Goal: Transaction & Acquisition: Download file/media

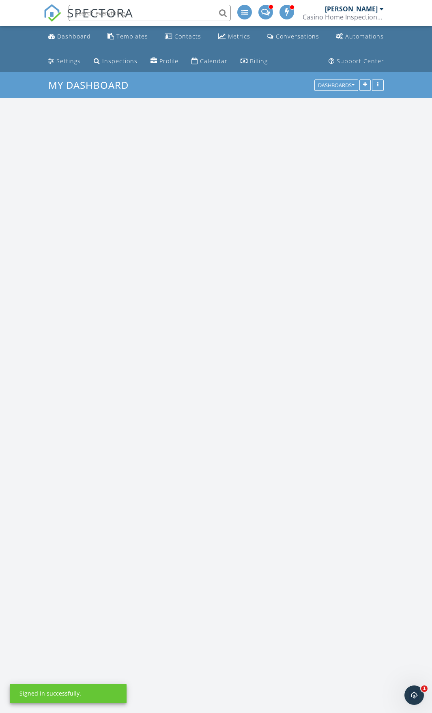
scroll to position [1541, 444]
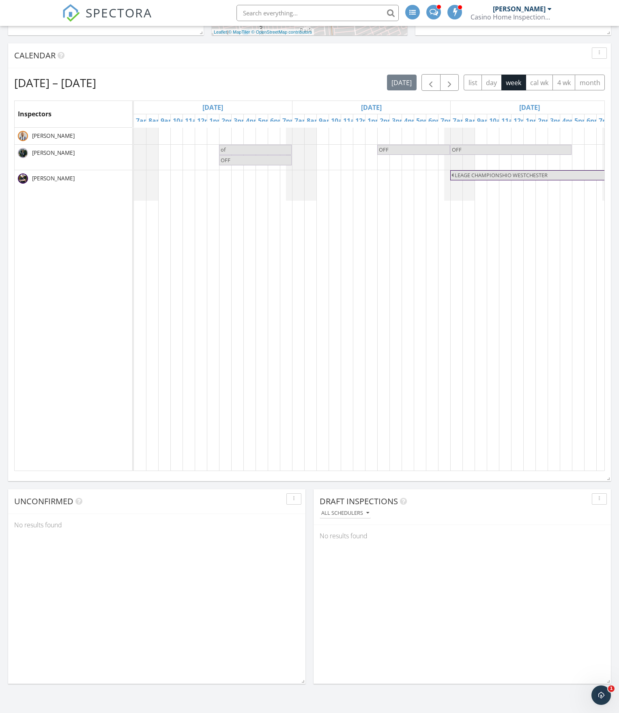
scroll to position [324, 0]
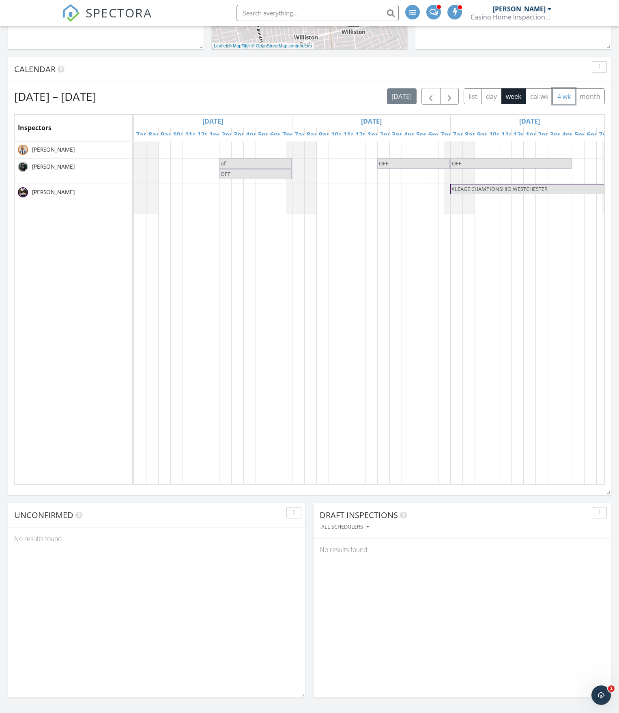
click at [431, 103] on button "4 wk" at bounding box center [563, 96] width 23 height 16
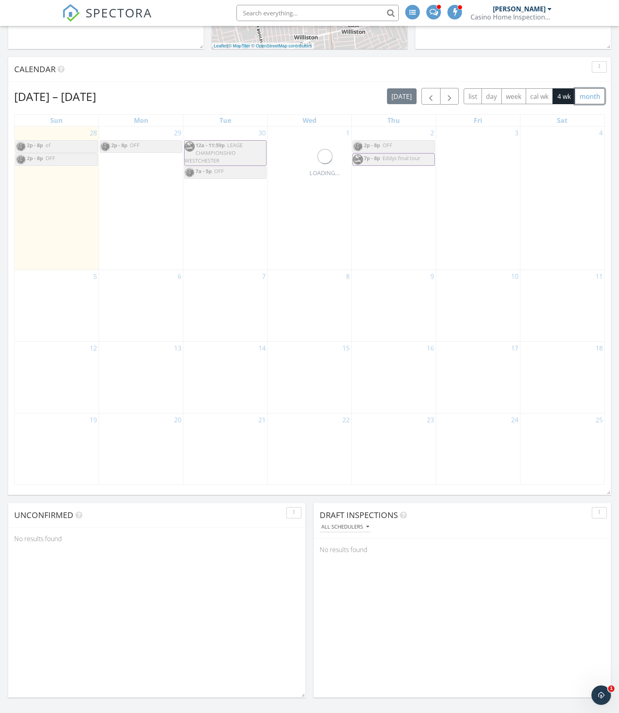
click at [431, 96] on button "month" at bounding box center [589, 96] width 30 height 16
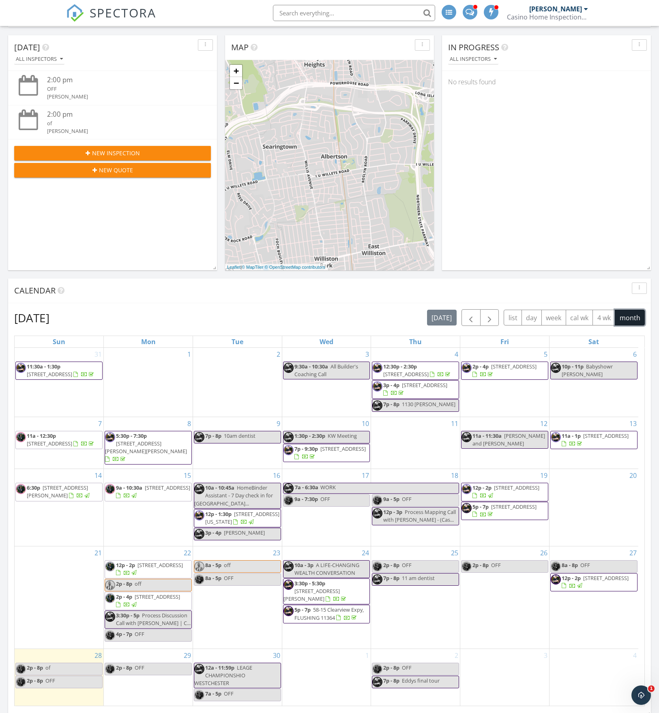
scroll to position [0, 0]
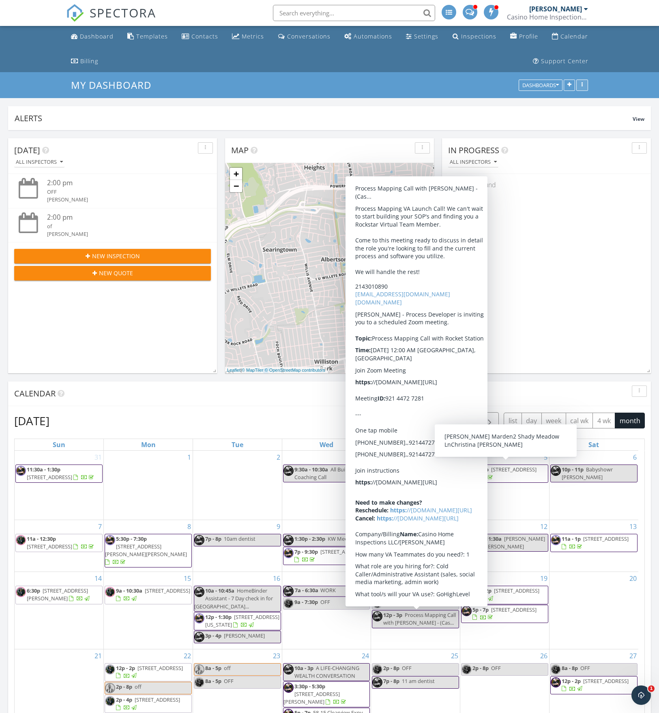
click at [431, 86] on div "button" at bounding box center [582, 86] width 8 height 6
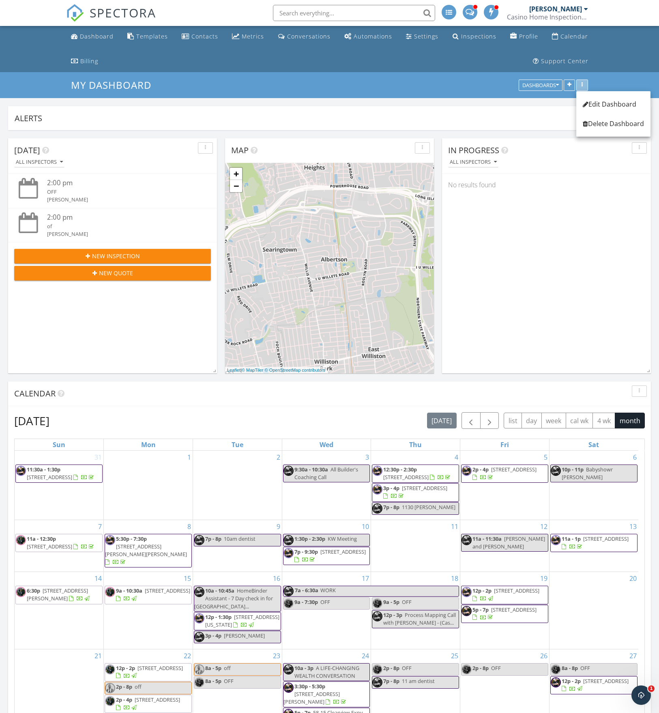
click at [431, 83] on icon "button" at bounding box center [581, 86] width 1 height 6
click at [431, 85] on div "Dashboards" at bounding box center [540, 86] width 36 height 6
click at [431, 83] on div "My Dashboard Dashboards" at bounding box center [329, 85] width 659 height 26
click at [431, 10] on div "[PERSON_NAME]" at bounding box center [558, 9] width 59 height 8
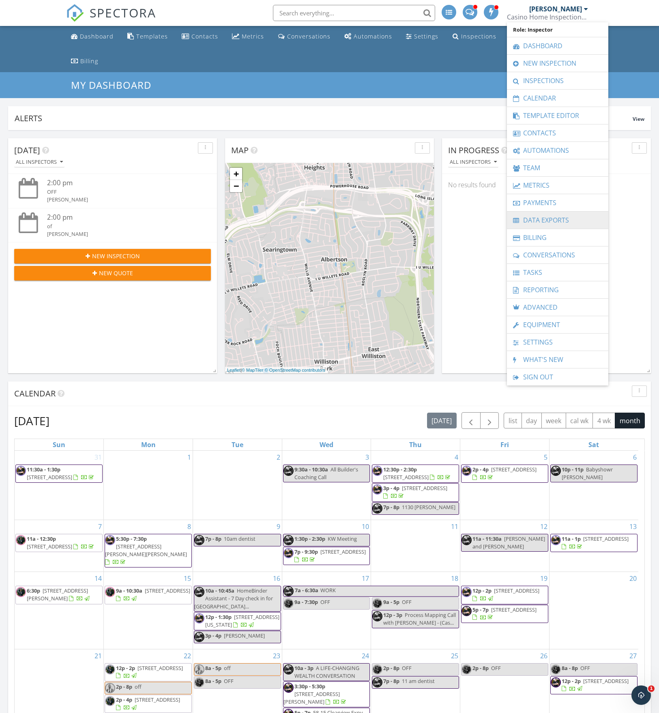
click at [431, 222] on link "Data Exports" at bounding box center [557, 220] width 93 height 17
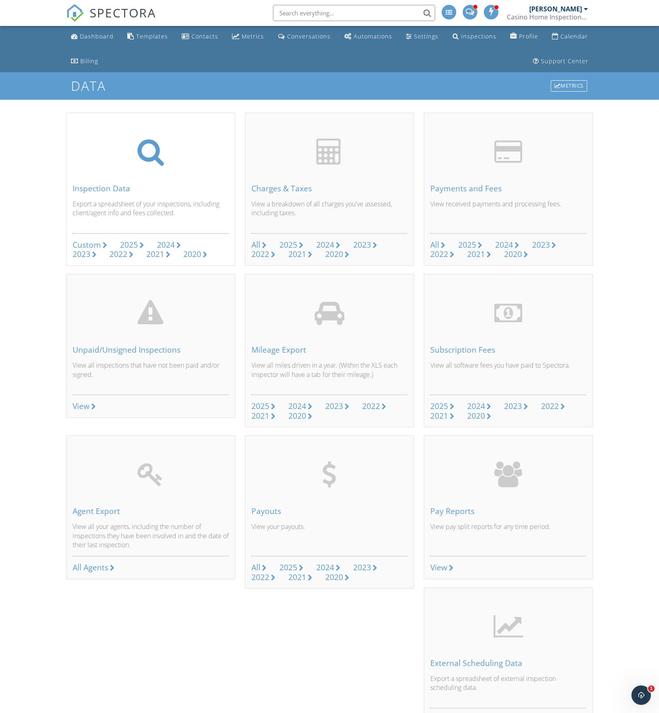
click at [88, 244] on div "Custom" at bounding box center [87, 244] width 28 height 11
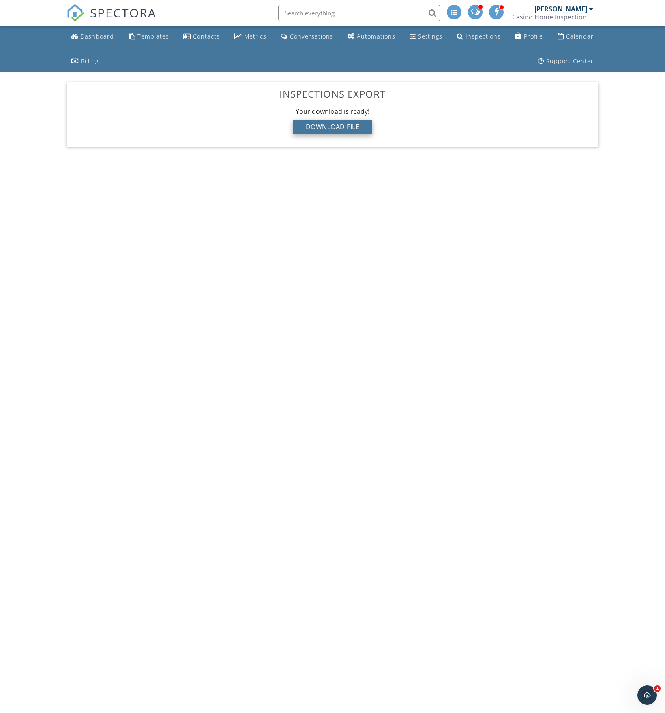
click at [332, 120] on div "Download File" at bounding box center [333, 127] width 80 height 15
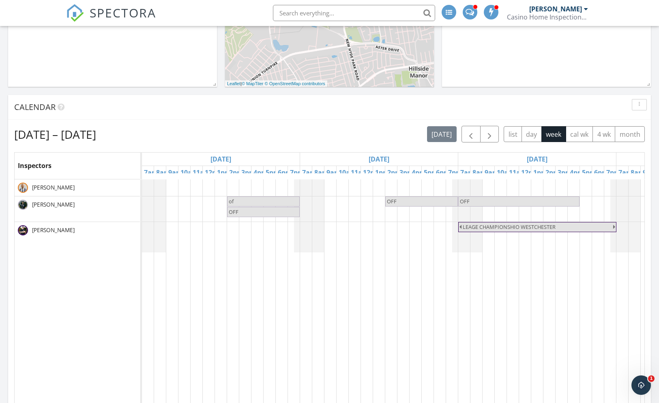
scroll to position [284, 0]
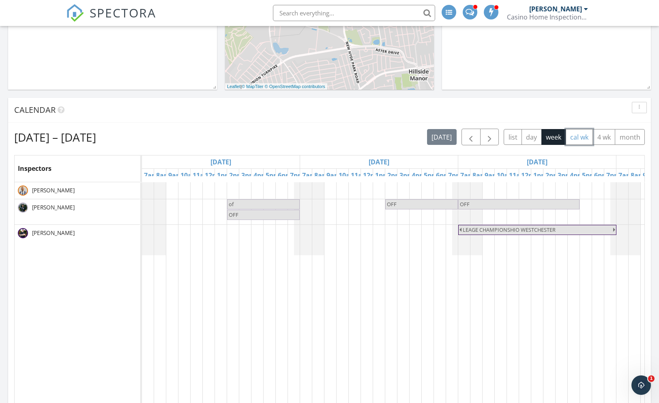
click at [589, 139] on button "cal wk" at bounding box center [579, 137] width 28 height 16
click at [605, 139] on button "4 wk" at bounding box center [603, 137] width 23 height 16
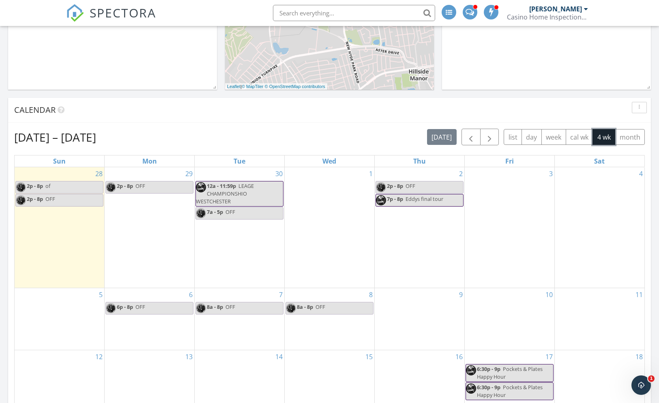
click at [610, 139] on button "4 wk" at bounding box center [603, 137] width 23 height 16
click at [620, 137] on button "month" at bounding box center [630, 137] width 30 height 16
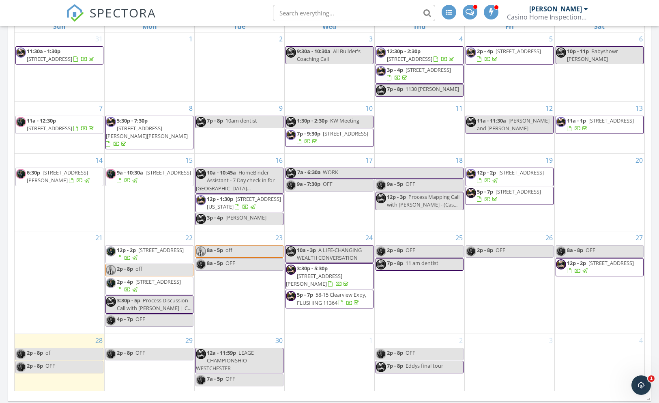
scroll to position [446, 0]
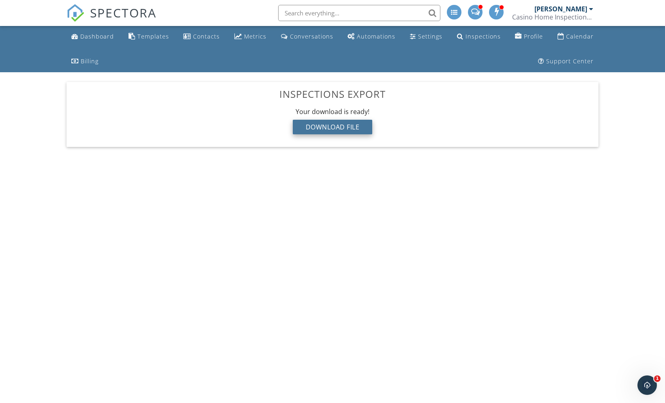
click at [358, 133] on div "Download File" at bounding box center [333, 127] width 80 height 15
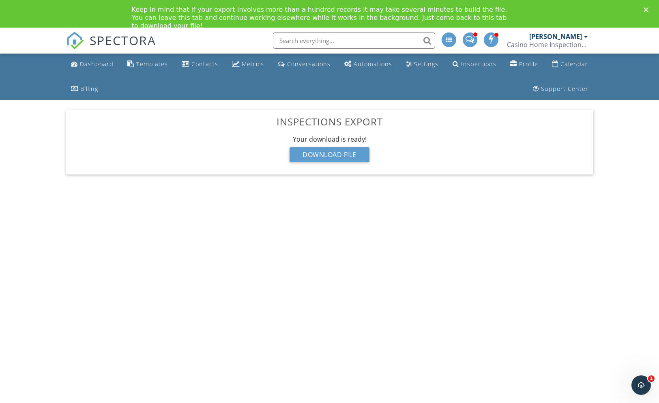
click at [481, 201] on body "SPECTORA [PERSON_NAME] Casino Home Inspections LLC Role: Inspector Dashboard Ne…" at bounding box center [329, 226] width 659 height 396
click at [77, 60] on div "Dashboard" at bounding box center [74, 63] width 7 height 6
